Goal: Information Seeking & Learning: Learn about a topic

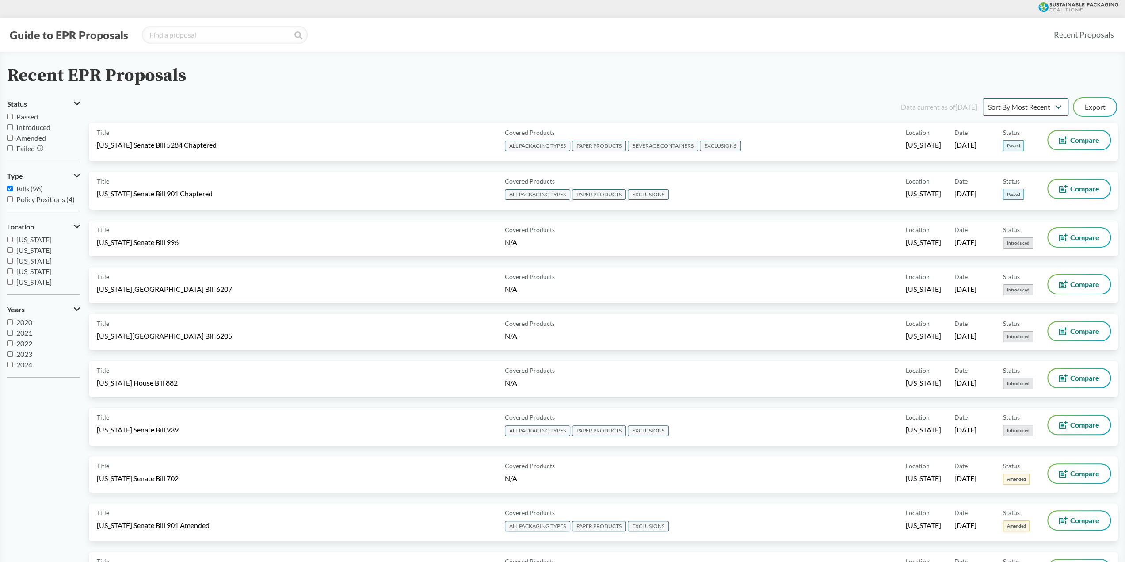
click at [26, 118] on span "Passed" at bounding box center [27, 116] width 22 height 8
click at [13, 118] on input "Passed" at bounding box center [10, 117] width 6 height 6
checkbox input "true"
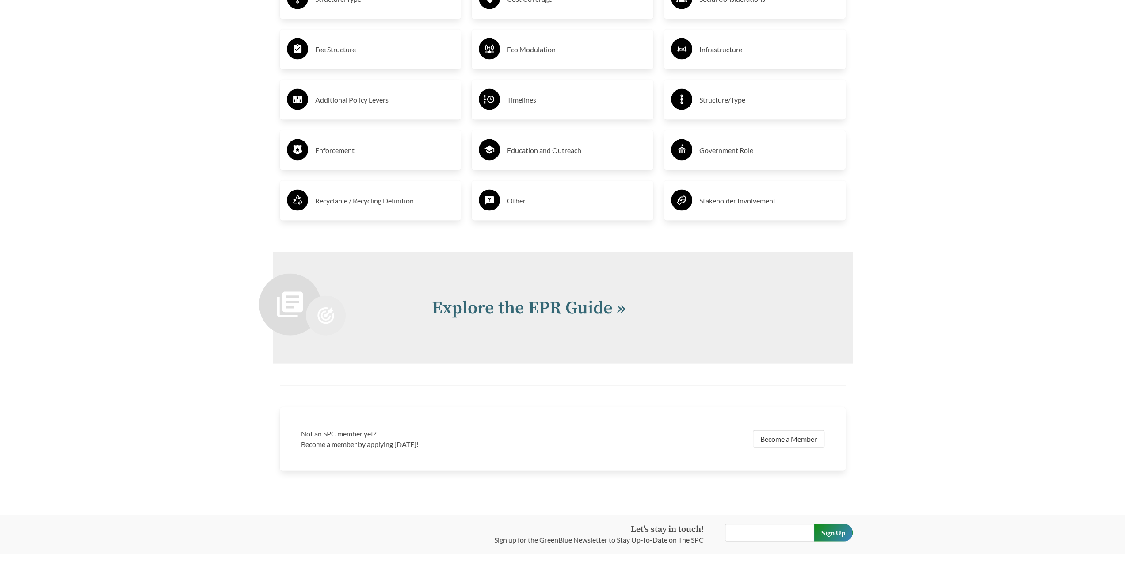
scroll to position [1874, 0]
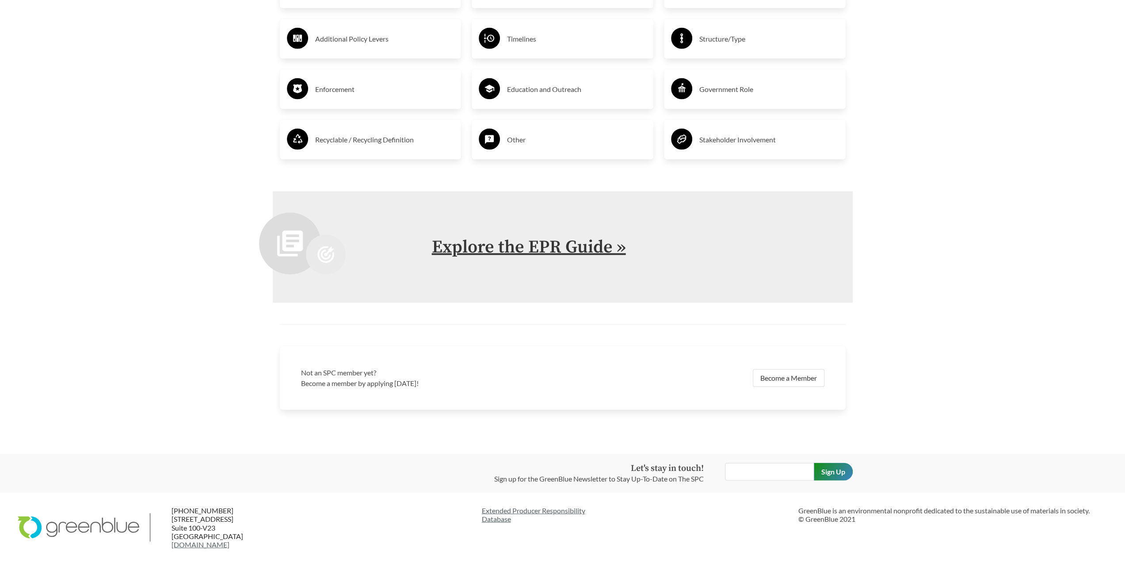
click at [475, 237] on link "Explore the EPR Guide »" at bounding box center [529, 247] width 194 height 22
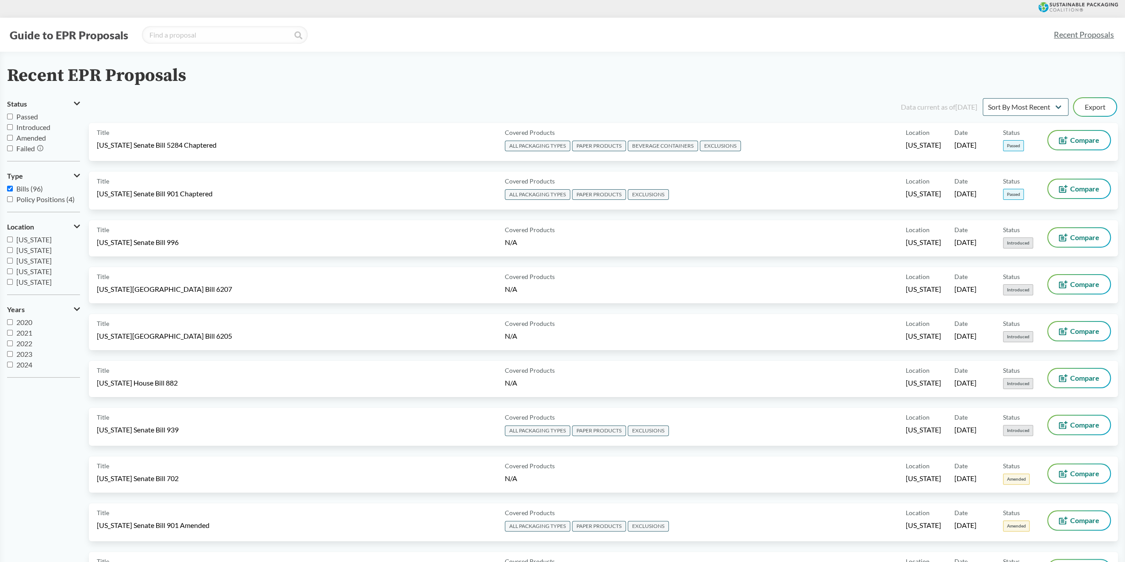
click at [19, 120] on span "Passed" at bounding box center [27, 116] width 22 height 8
click at [13, 119] on input "Passed" at bounding box center [10, 117] width 6 height 6
checkbox input "true"
